Goal: Find contact information: Find contact information

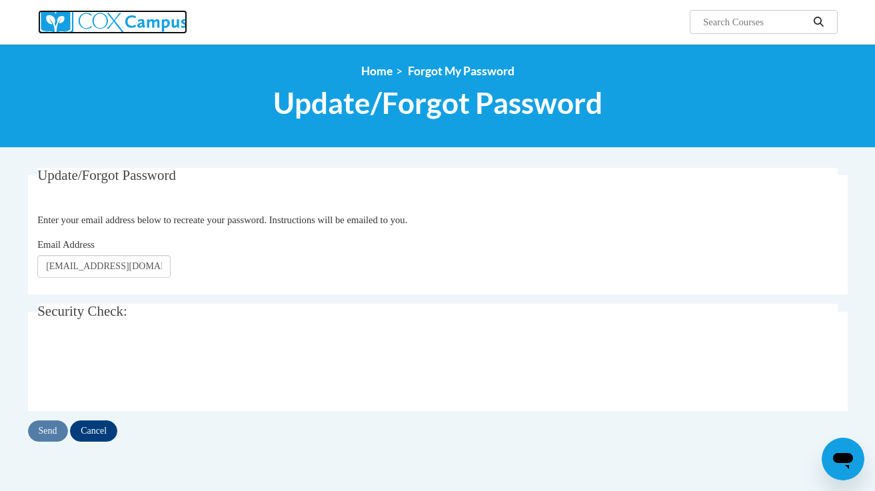
click at [127, 21] on img at bounding box center [112, 22] width 149 height 24
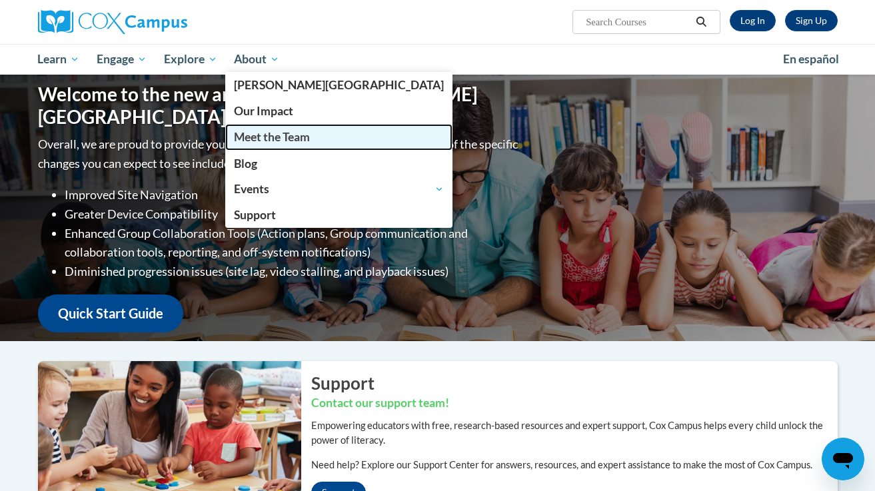
click at [257, 138] on span "Meet the Team" at bounding box center [272, 137] width 76 height 14
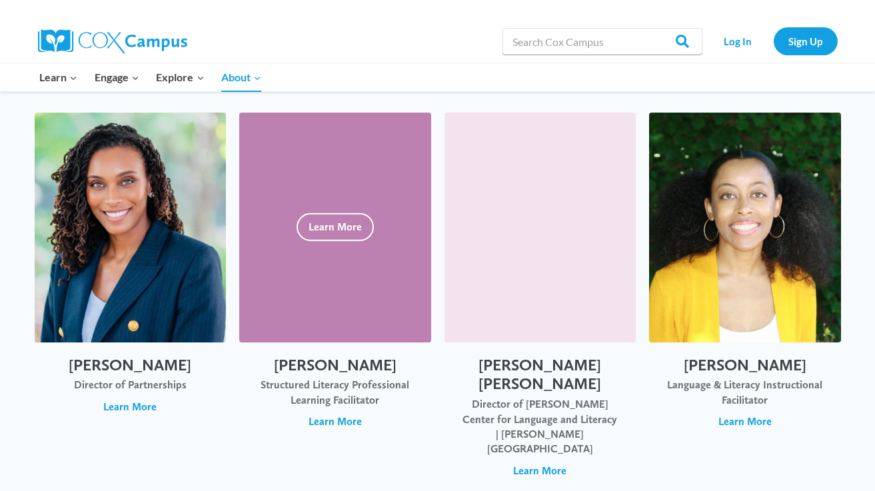
scroll to position [2450, 0]
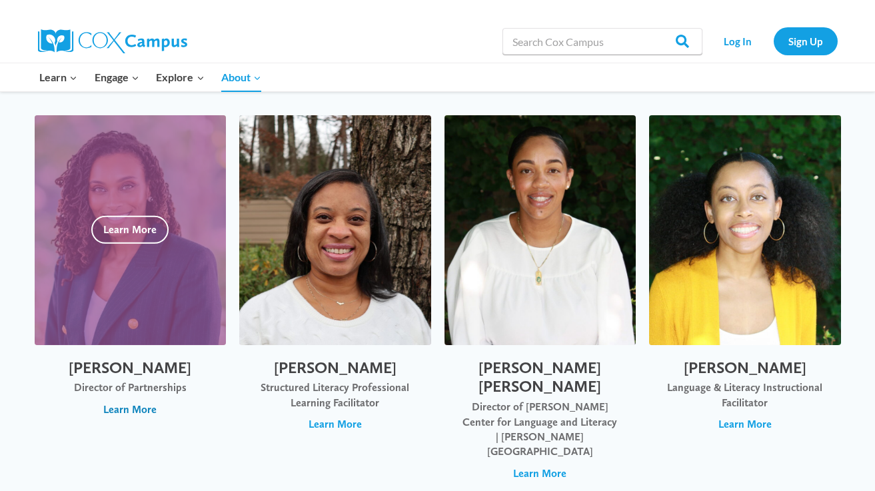
click at [125, 402] on span "Learn More" at bounding box center [129, 409] width 53 height 15
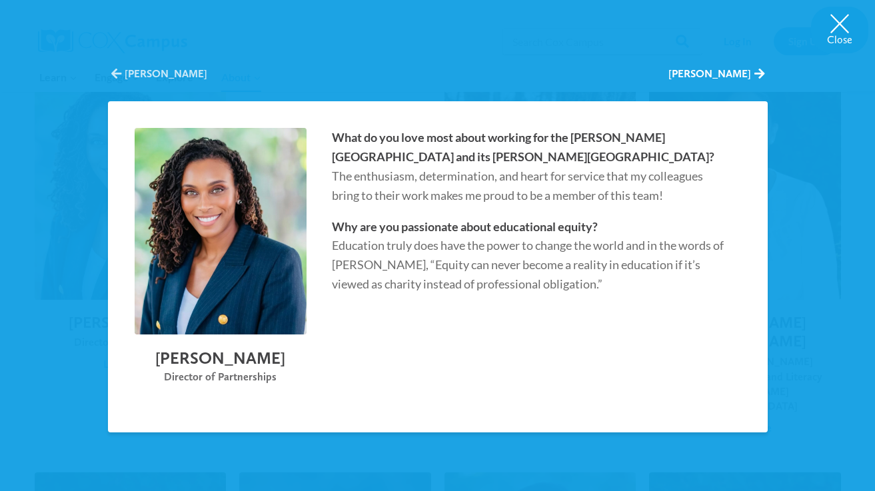
scroll to position [2356, 0]
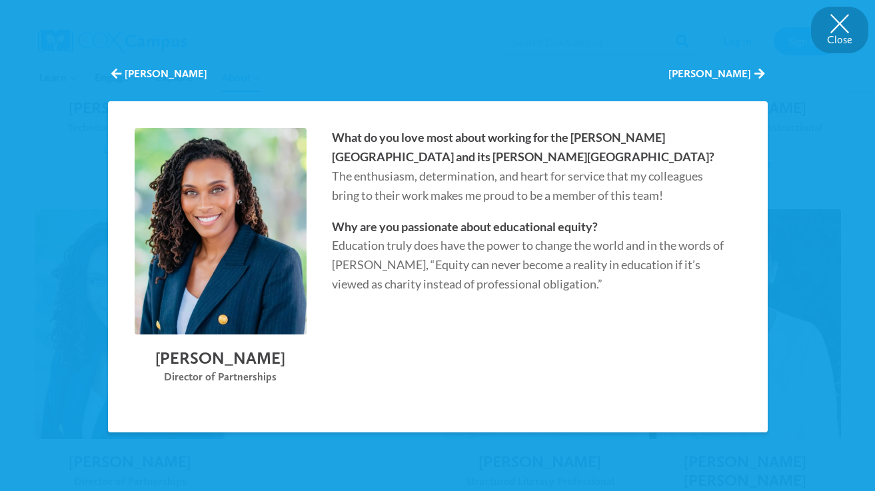
click at [839, 21] on button "Close" at bounding box center [839, 30] width 57 height 47
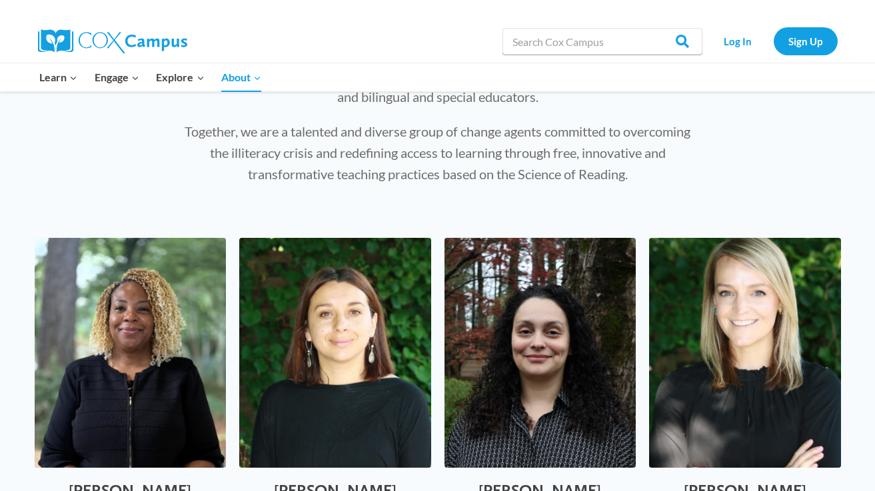
scroll to position [0, 0]
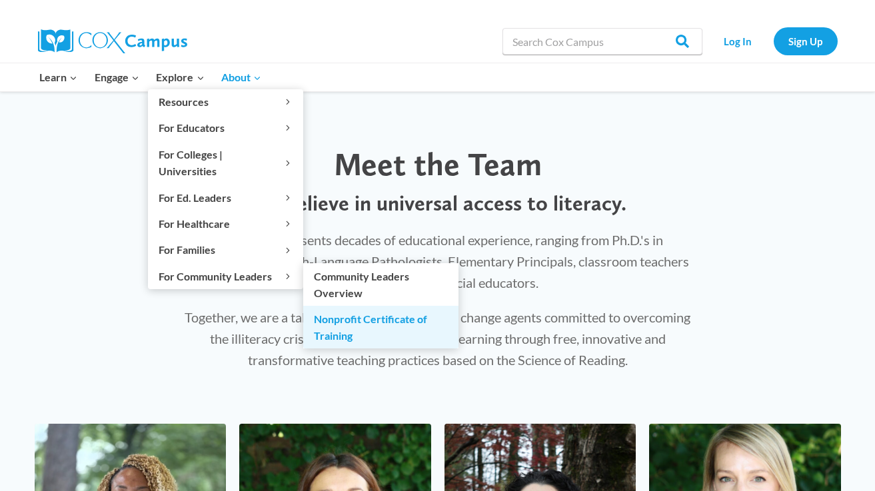
click at [342, 306] on link "Nonprofit Certificate of Training" at bounding box center [380, 327] width 155 height 43
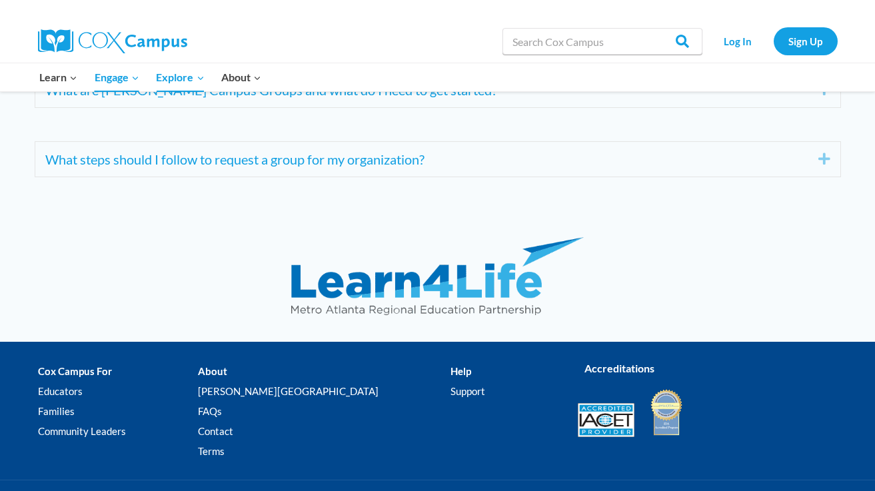
scroll to position [5304, 0]
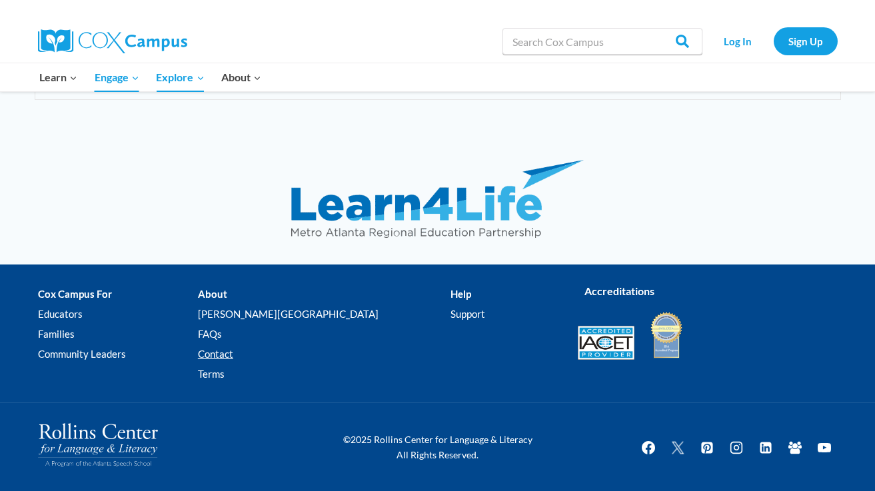
click at [254, 356] on link "Contact" at bounding box center [324, 354] width 252 height 20
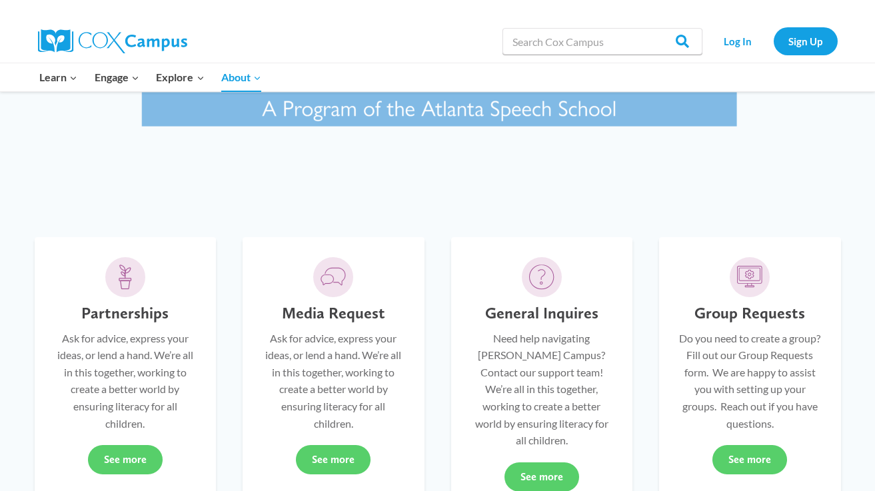
scroll to position [333, 0]
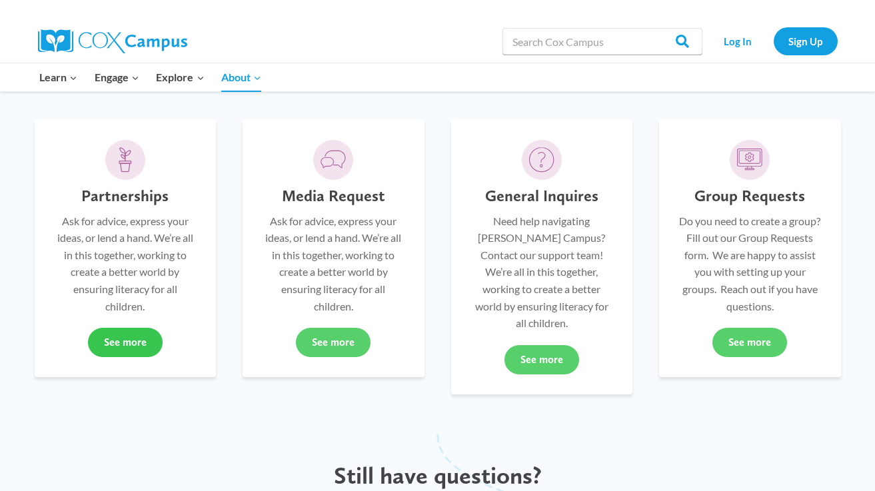
click at [125, 343] on link "See more" at bounding box center [125, 342] width 75 height 29
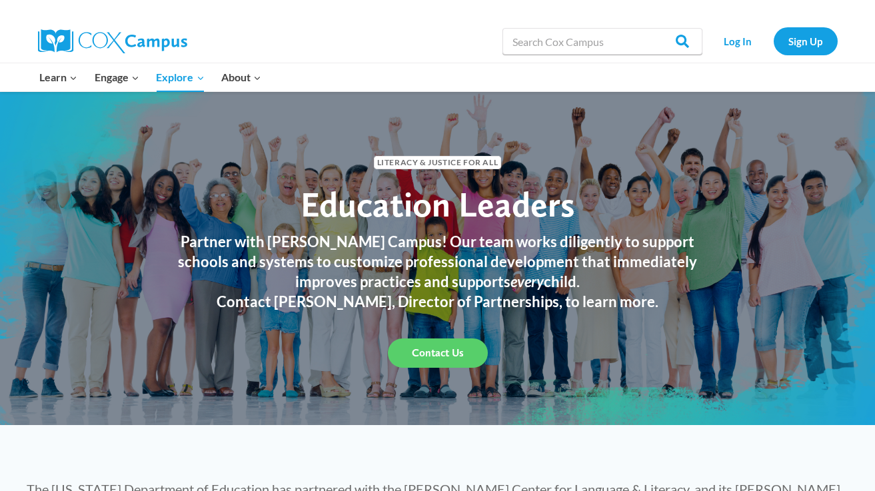
click at [434, 353] on span "Contact Us" at bounding box center [438, 352] width 52 height 13
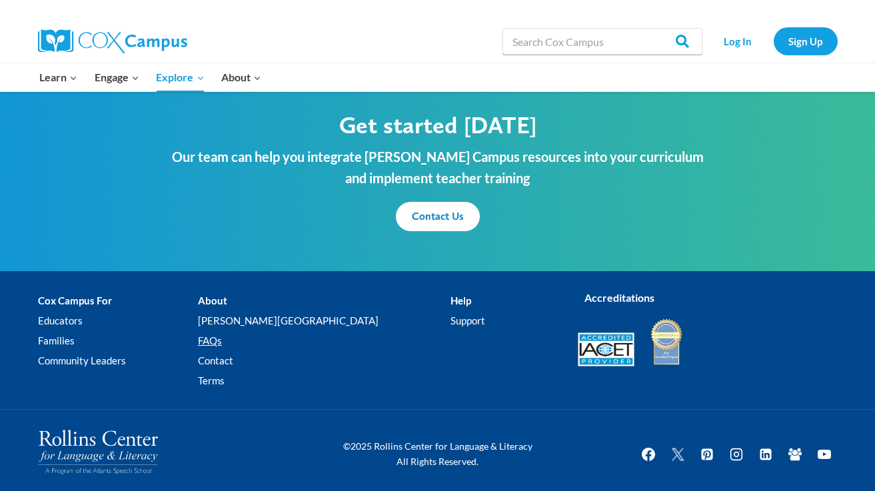
scroll to position [1615, 0]
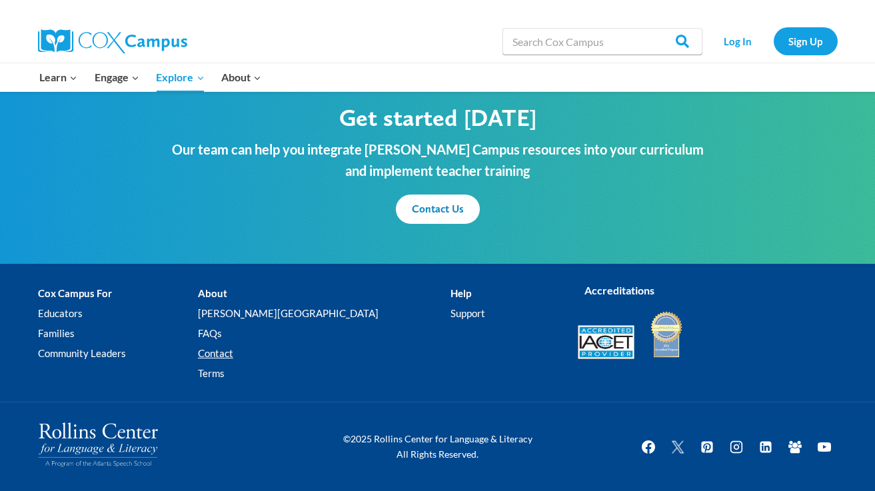
click at [251, 355] on link "Contact" at bounding box center [324, 354] width 252 height 20
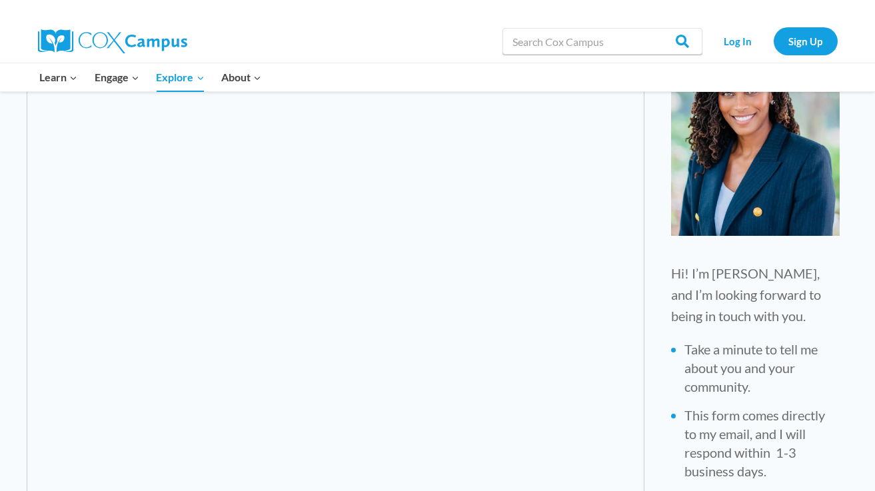
scroll to position [267, 0]
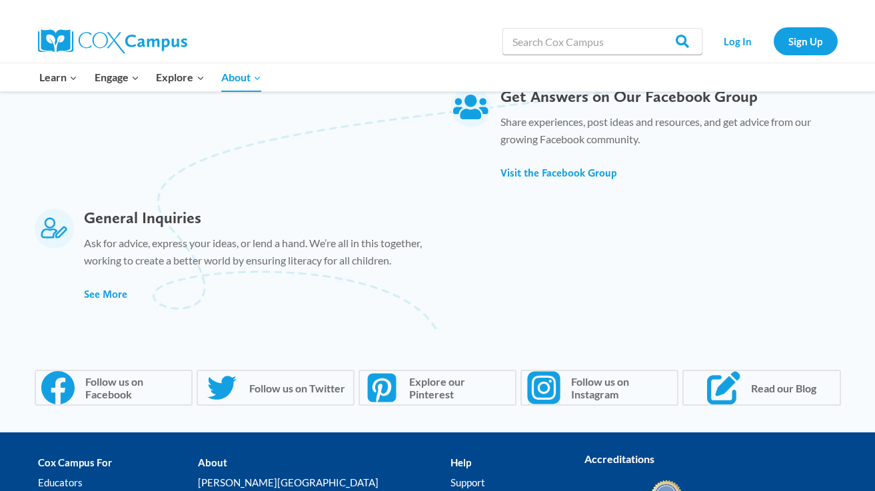
scroll to position [928, 0]
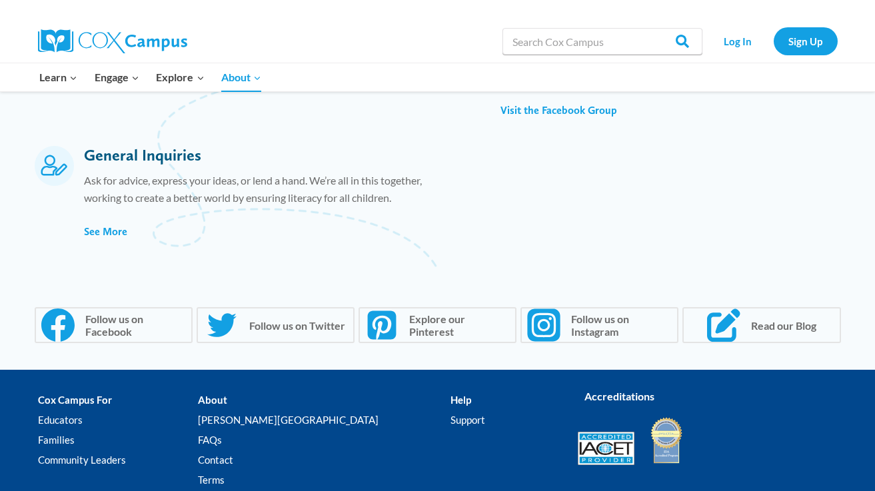
click at [118, 145] on span "General Inquiries" at bounding box center [142, 154] width 117 height 19
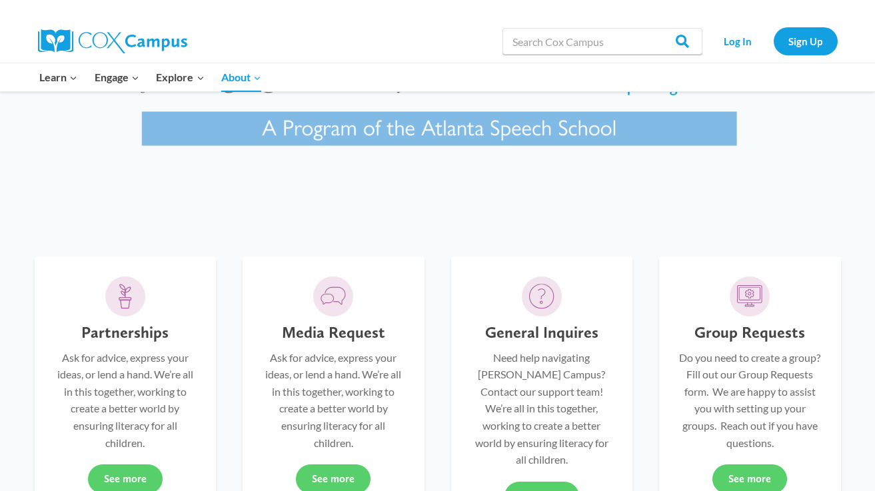
scroll to position [345, 0]
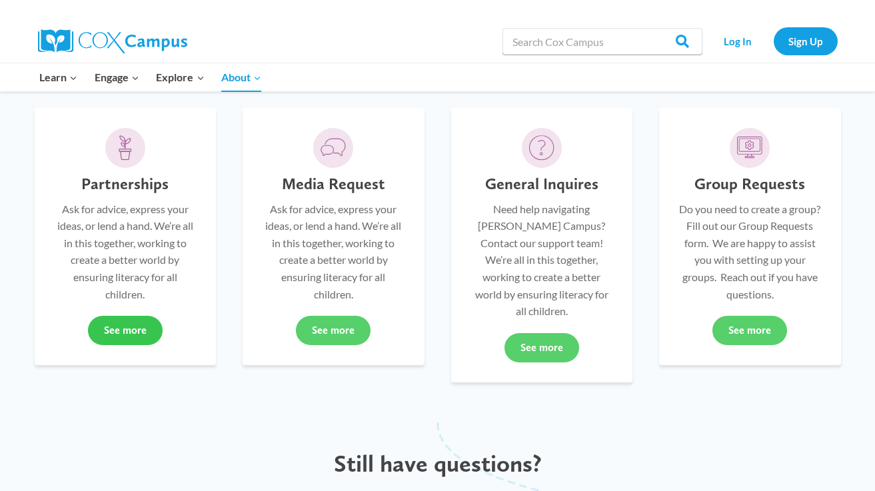
click at [131, 330] on link "See more" at bounding box center [125, 330] width 75 height 29
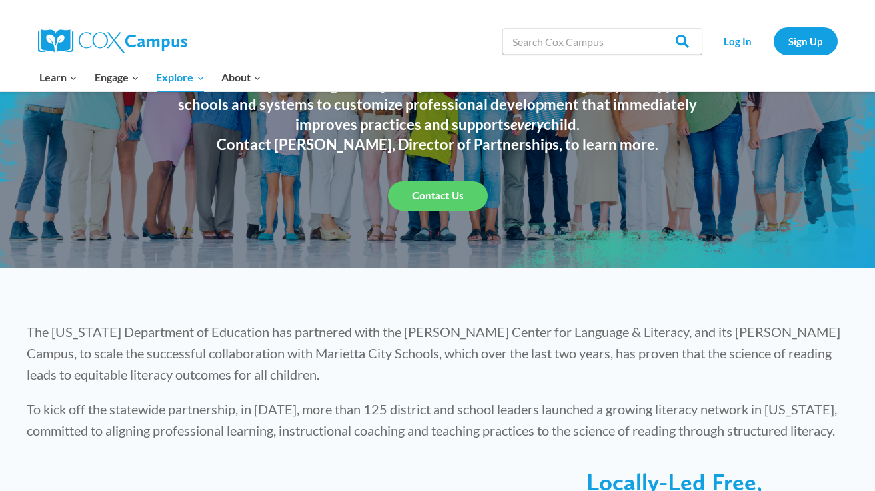
scroll to position [167, 0]
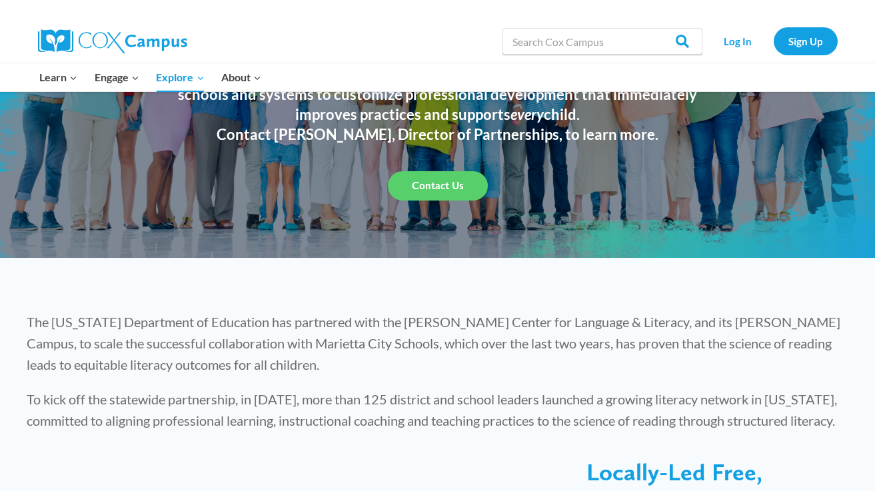
click at [450, 183] on span "Contact Us" at bounding box center [438, 185] width 52 height 13
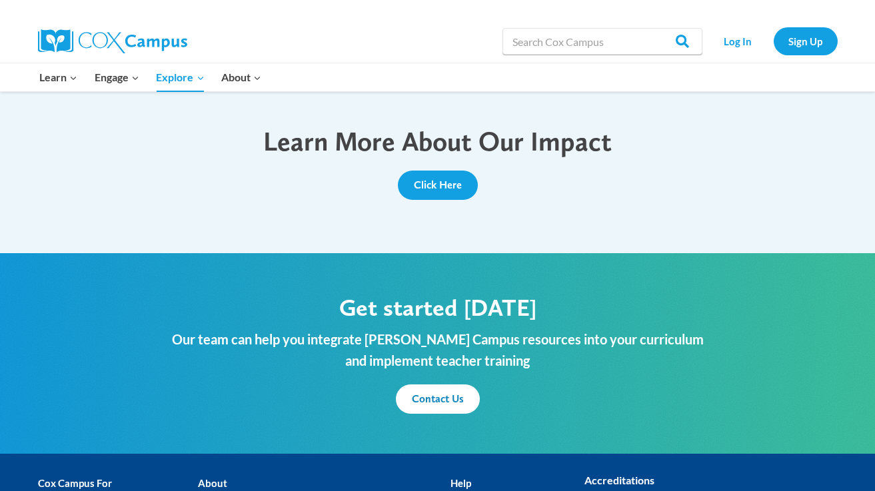
scroll to position [1418, 0]
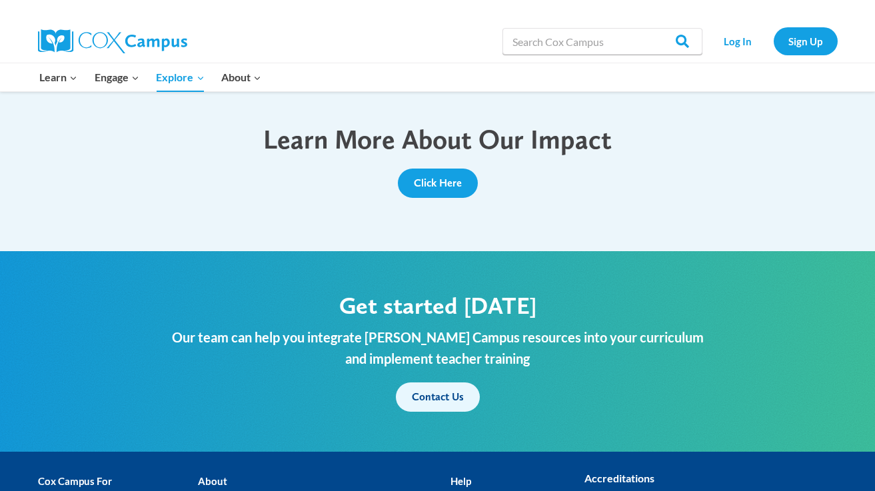
click at [443, 400] on link "Contact Us" at bounding box center [438, 396] width 84 height 29
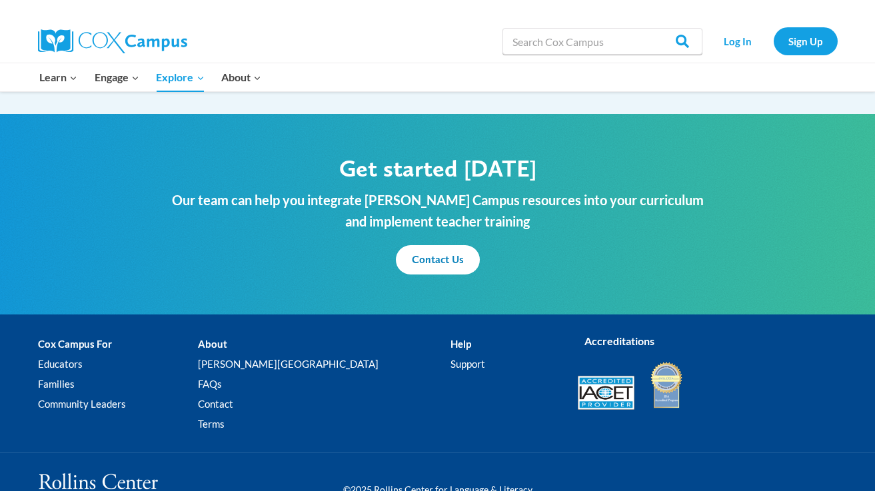
scroll to position [1615, 0]
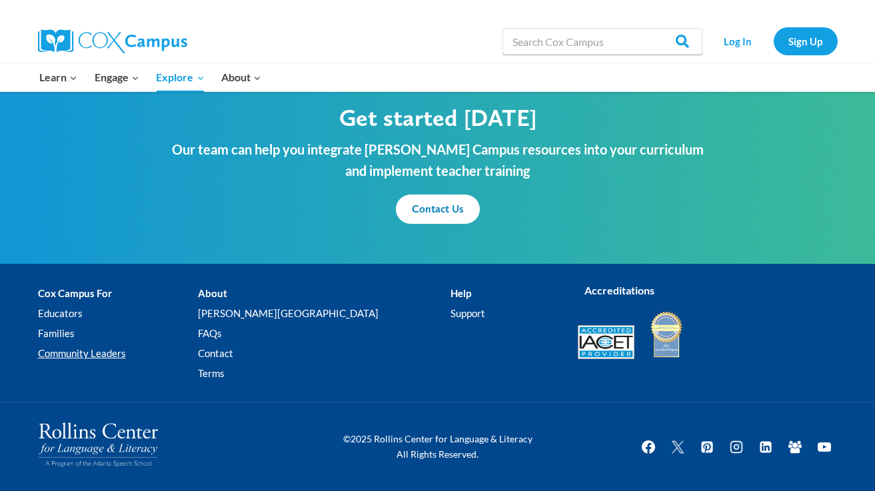
click at [69, 354] on link "Community Leaders" at bounding box center [118, 354] width 160 height 20
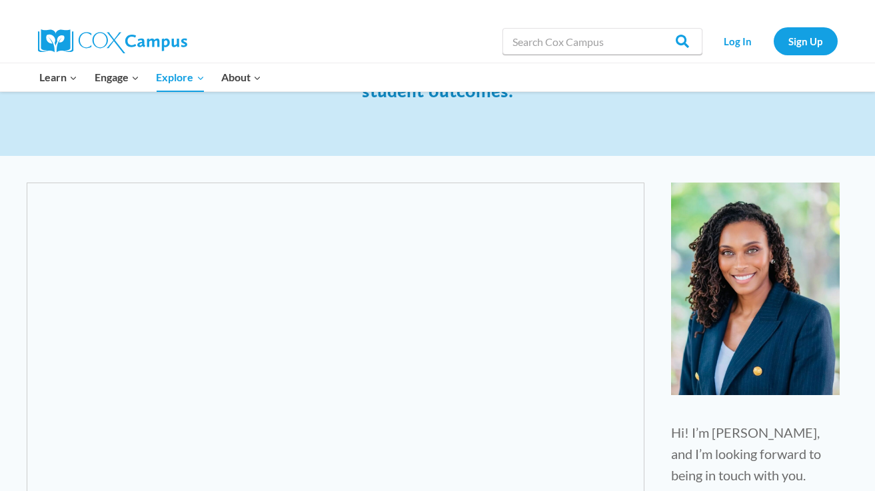
scroll to position [506, 0]
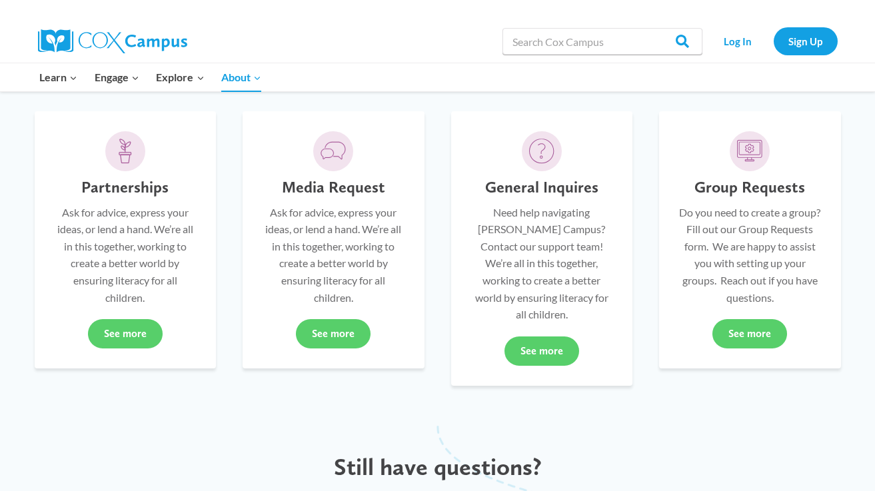
scroll to position [345, 0]
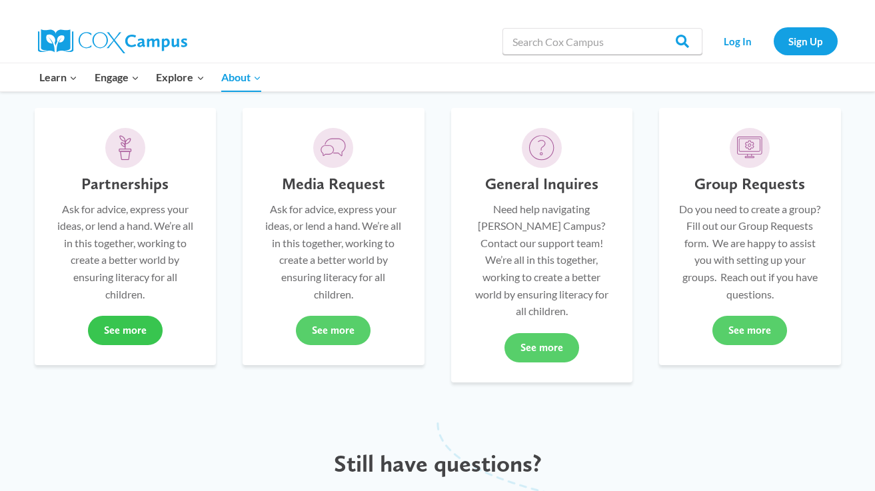
click at [132, 330] on link "See more" at bounding box center [125, 330] width 75 height 29
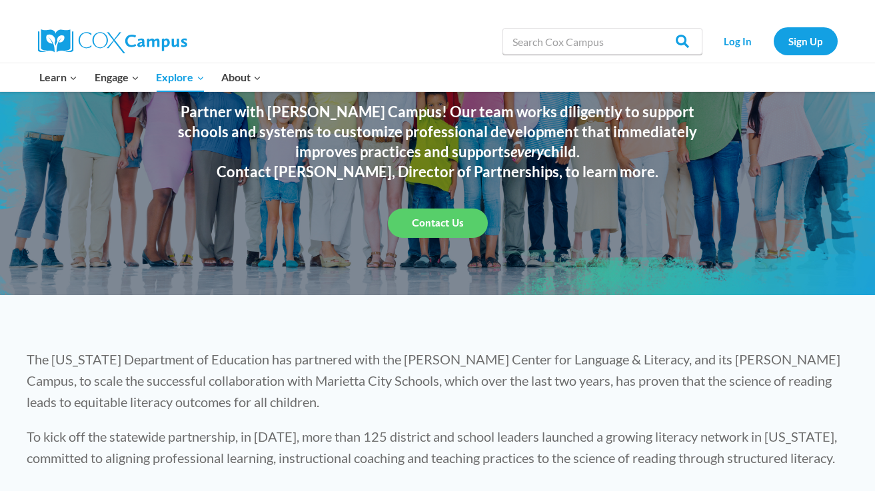
scroll to position [130, 0]
click at [440, 225] on span "Contact Us" at bounding box center [438, 222] width 52 height 13
